Goal: Task Accomplishment & Management: Complete application form

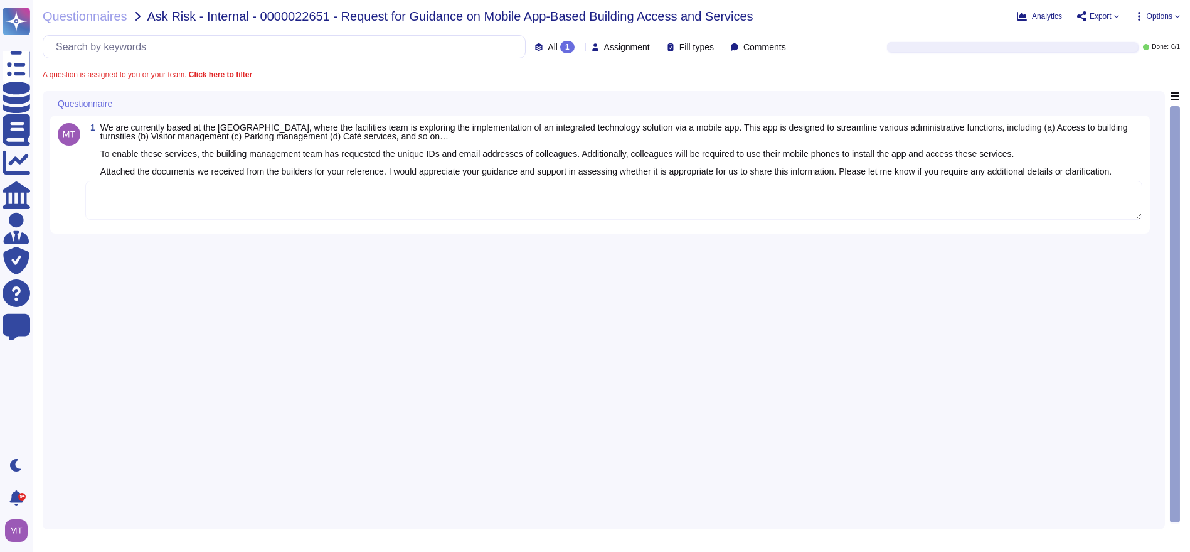
click at [255, 200] on textarea at bounding box center [613, 200] width 1057 height 39
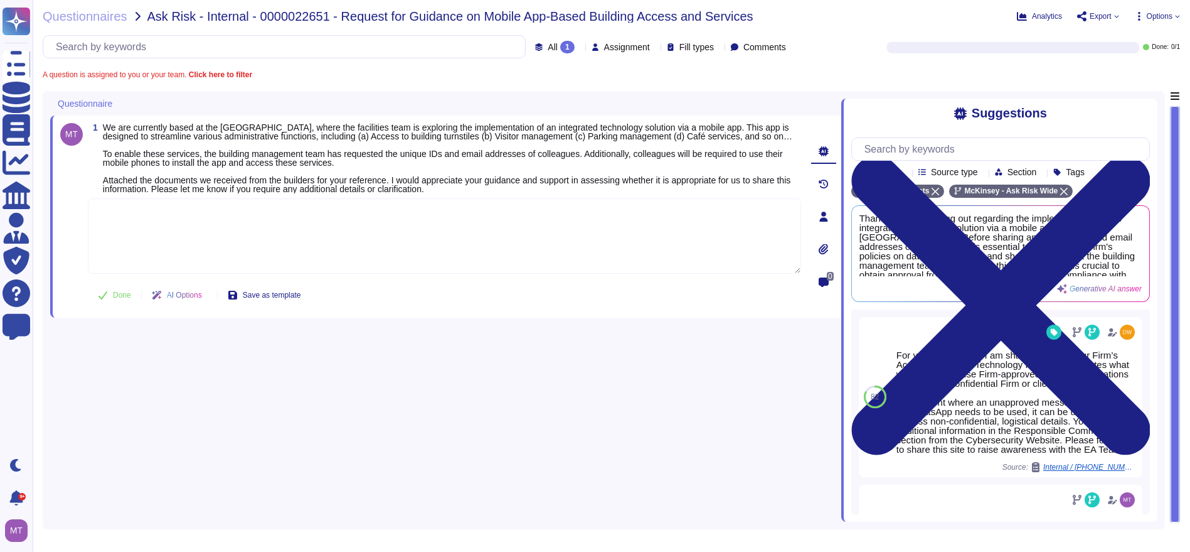
paste textarea "Upon checking the Firm’s Supplier portal (Aravo), we noticed that the supplier …"
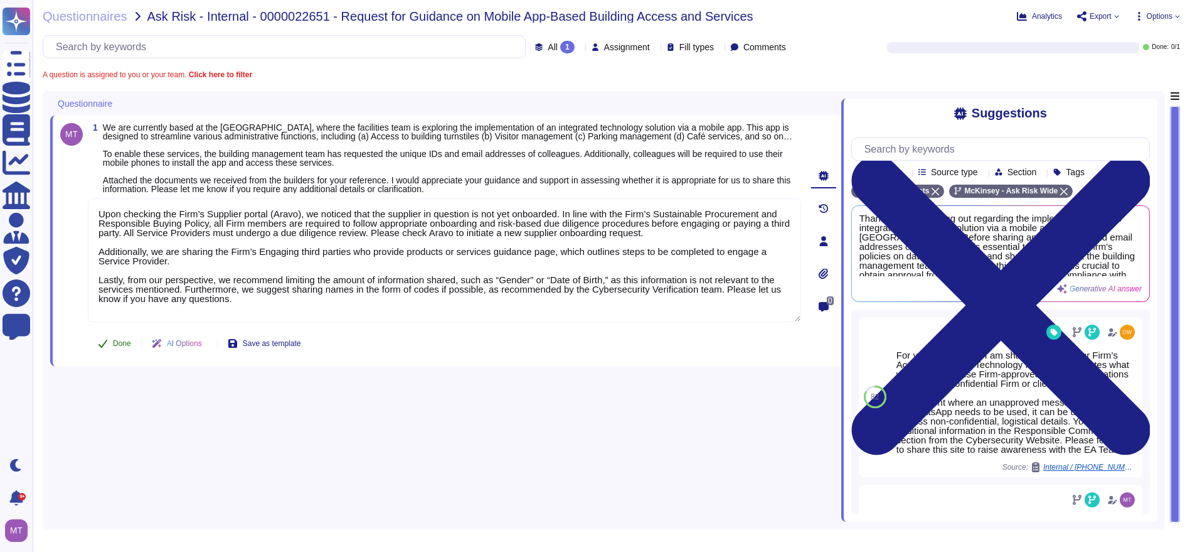
type textarea "Upon checking the Firm’s Supplier portal (Aravo), we noticed that the supplier …"
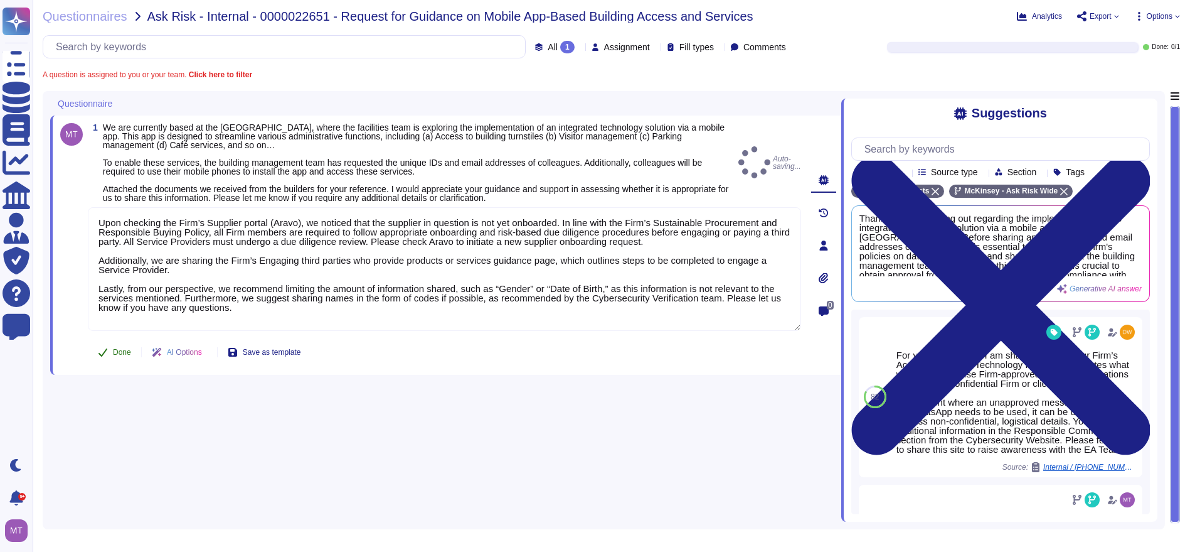
click at [123, 358] on button "Done" at bounding box center [114, 352] width 53 height 25
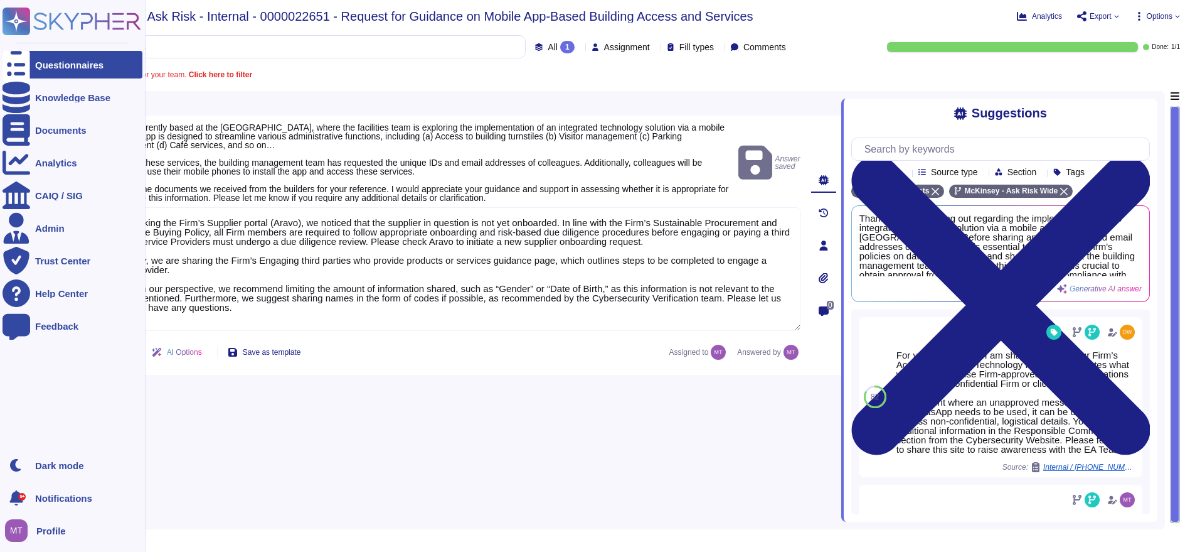
click at [13, 63] on icon at bounding box center [17, 64] width 28 height 37
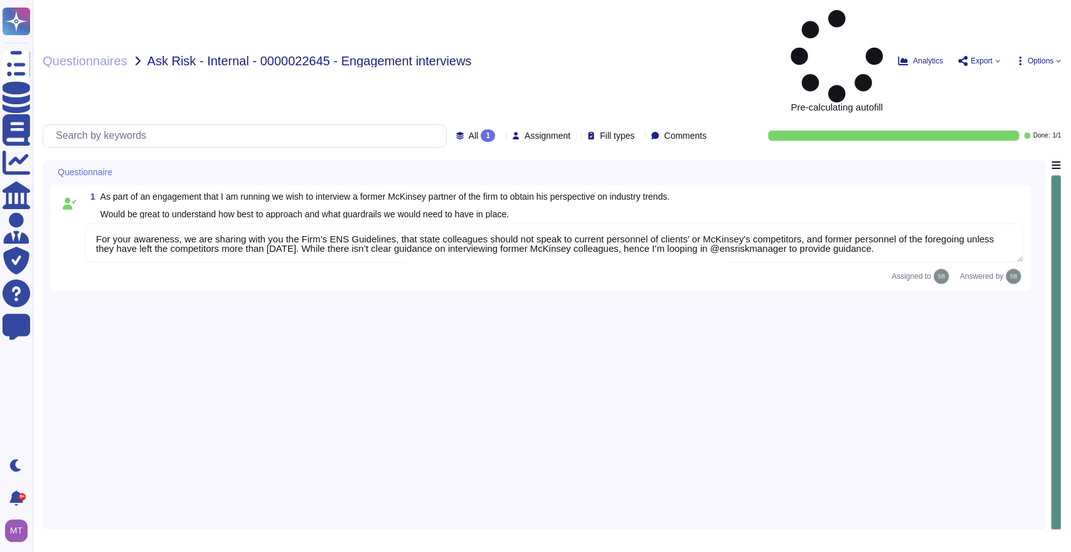
type textarea "For your awareness, we are sharing with you the Firm’s ENS Guidelines, that sta…"
